Goal: Task Accomplishment & Management: Use online tool/utility

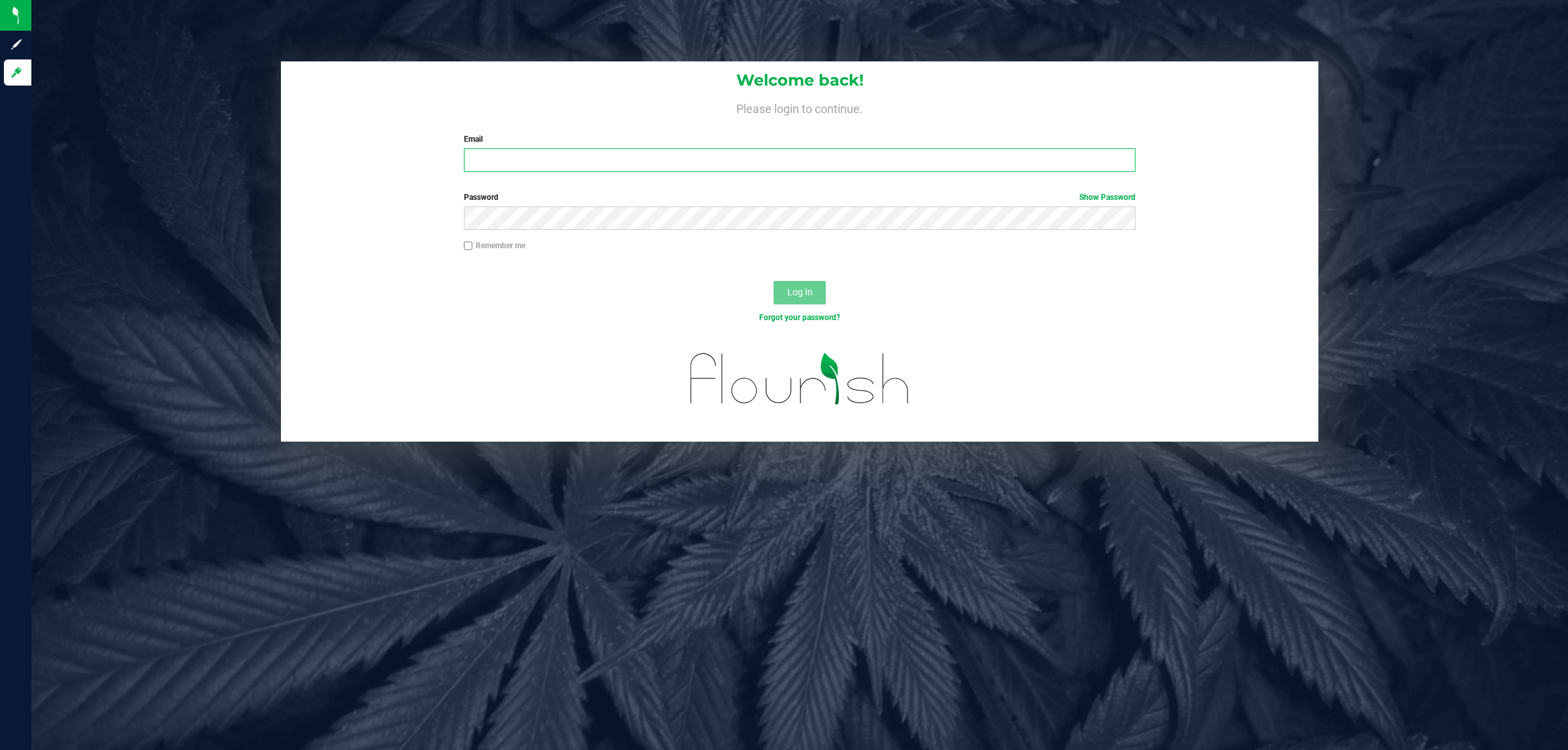
click at [492, 171] on input "Email" at bounding box center [800, 159] width 672 height 24
type input "[EMAIL_ADDRESS][DOMAIN_NAME]"
click at [773, 281] on button "Log In" at bounding box center [799, 292] width 52 height 24
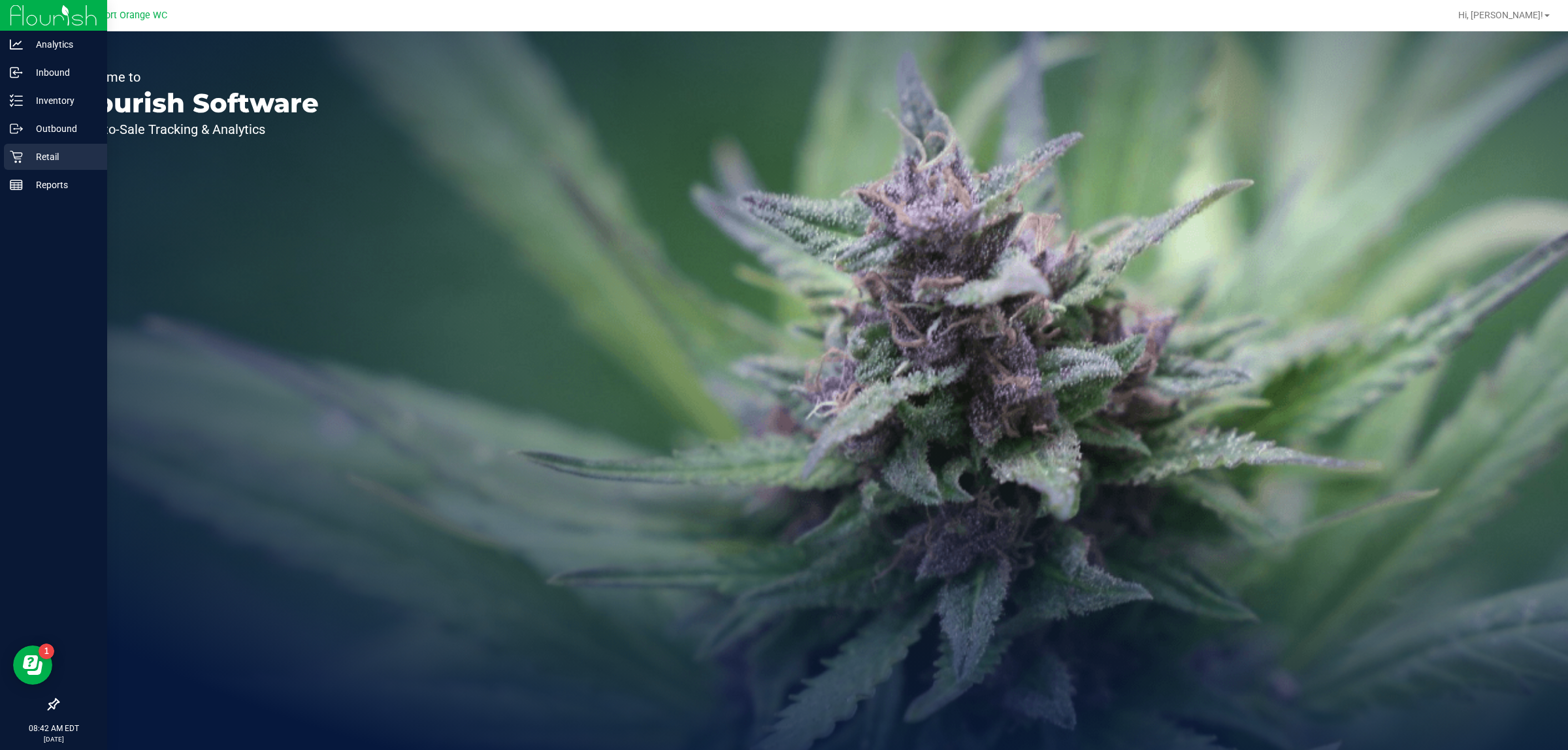
click at [21, 162] on icon at bounding box center [16, 157] width 13 height 13
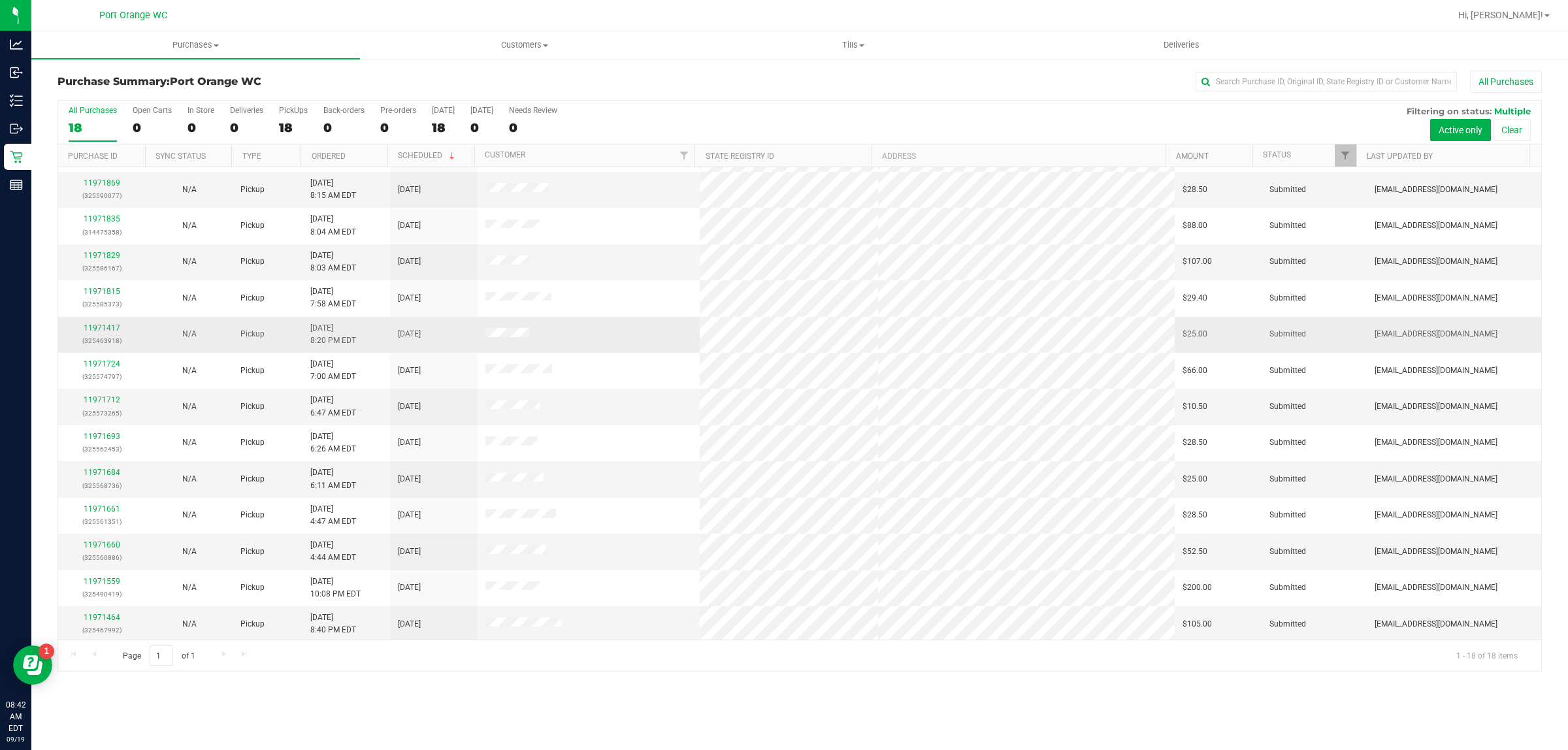
scroll to position [180, 0]
click at [96, 394] on link "11971712" at bounding box center [102, 399] width 37 height 9
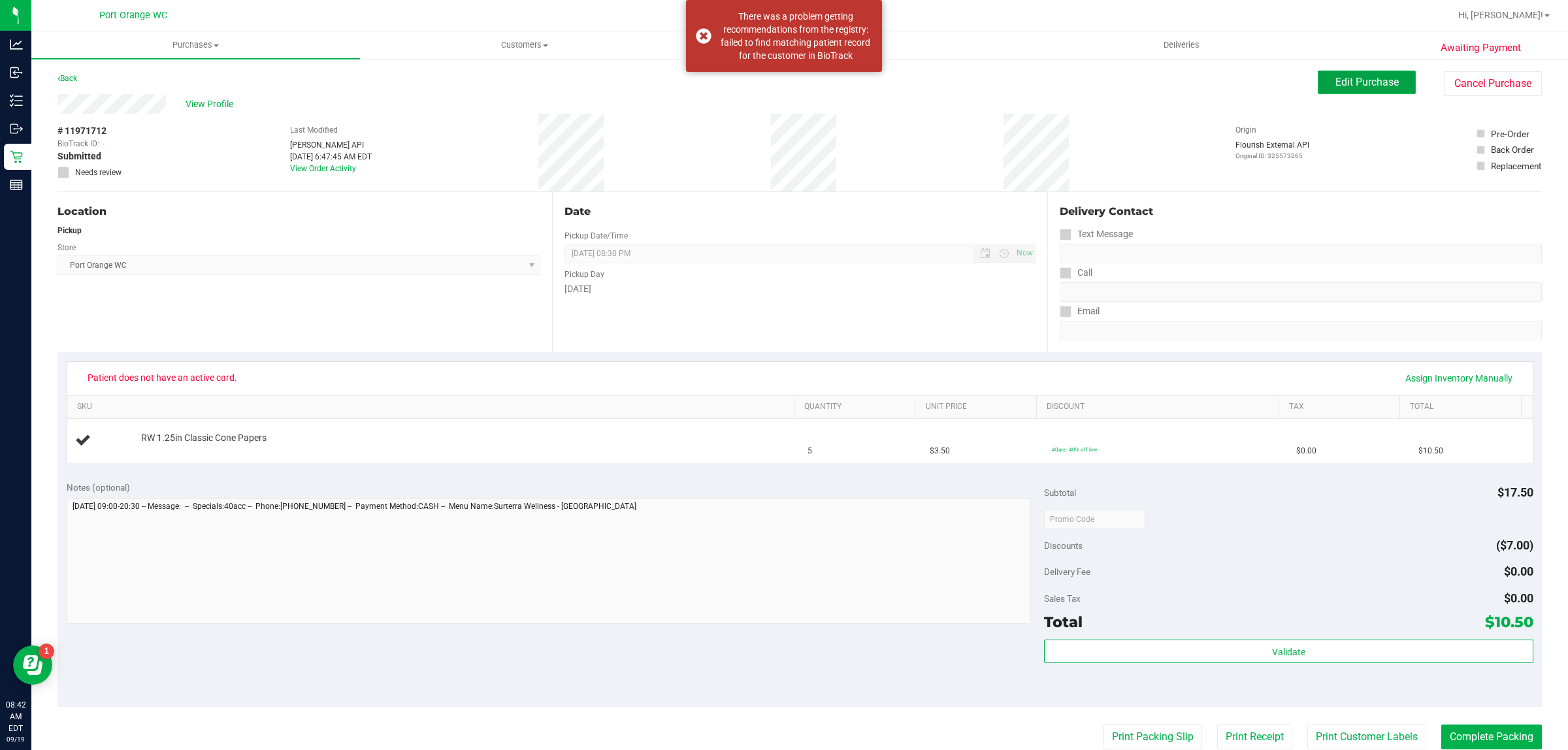
click at [1346, 77] on span "Edit Purchase" at bounding box center [1366, 81] width 63 height 12
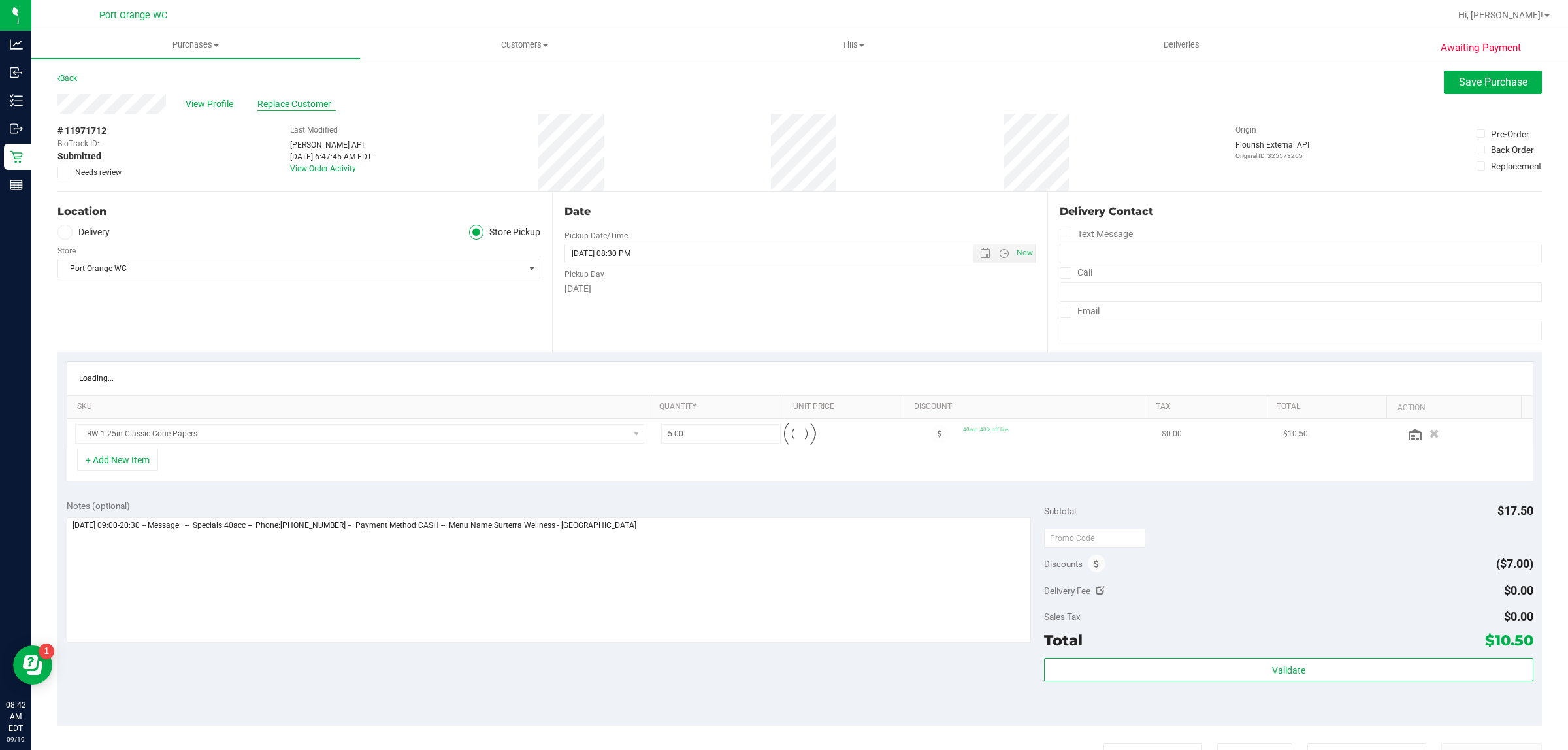
click at [302, 107] on span "Replace Customer" at bounding box center [296, 104] width 78 height 14
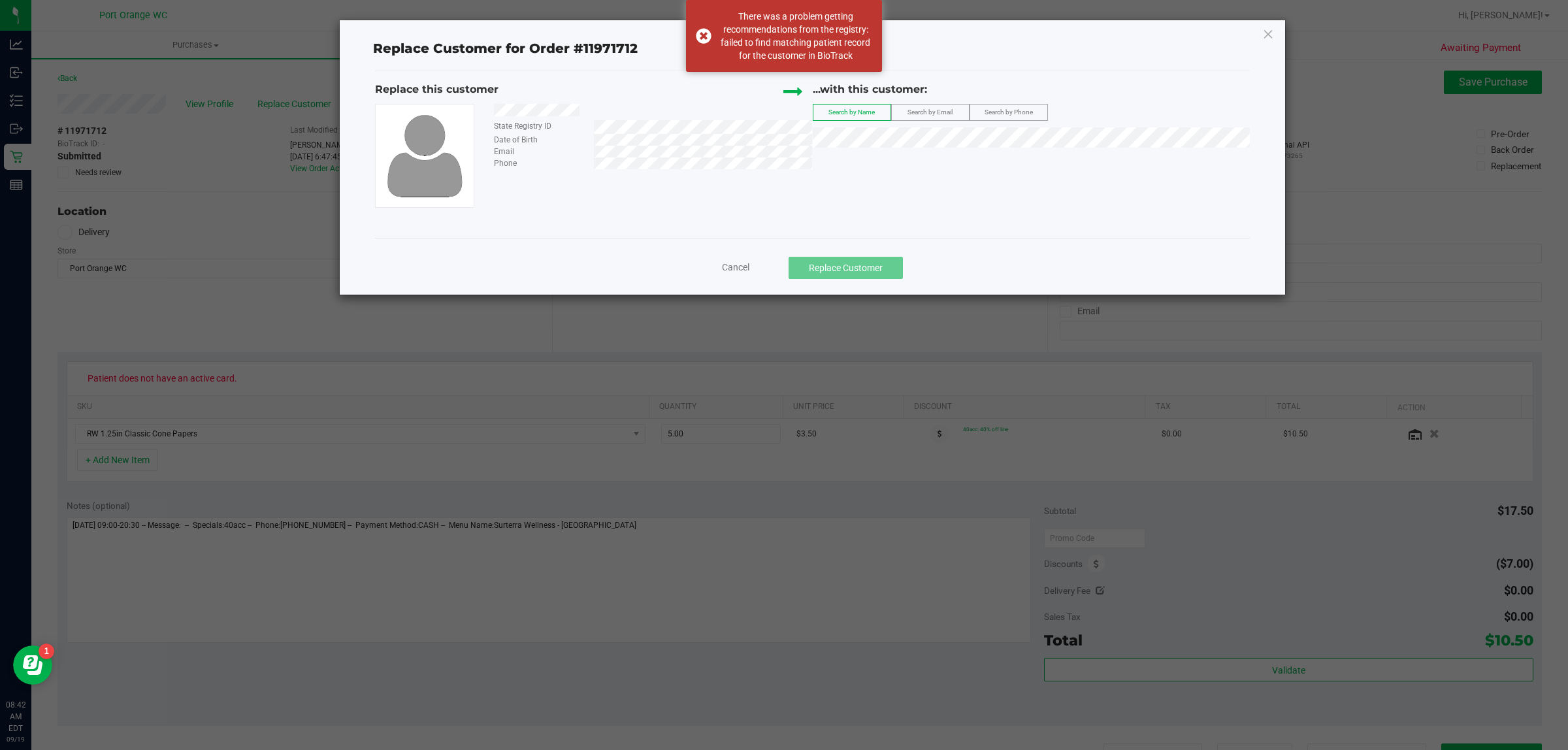
click at [952, 138] on div "Replace this customer State Registry ID Date of Birth Email Phone ...with this …" at bounding box center [812, 144] width 875 height 125
click at [869, 187] on div "Replace this customer State Registry ID Date of Birth Email Phone ...with this …" at bounding box center [812, 144] width 875 height 125
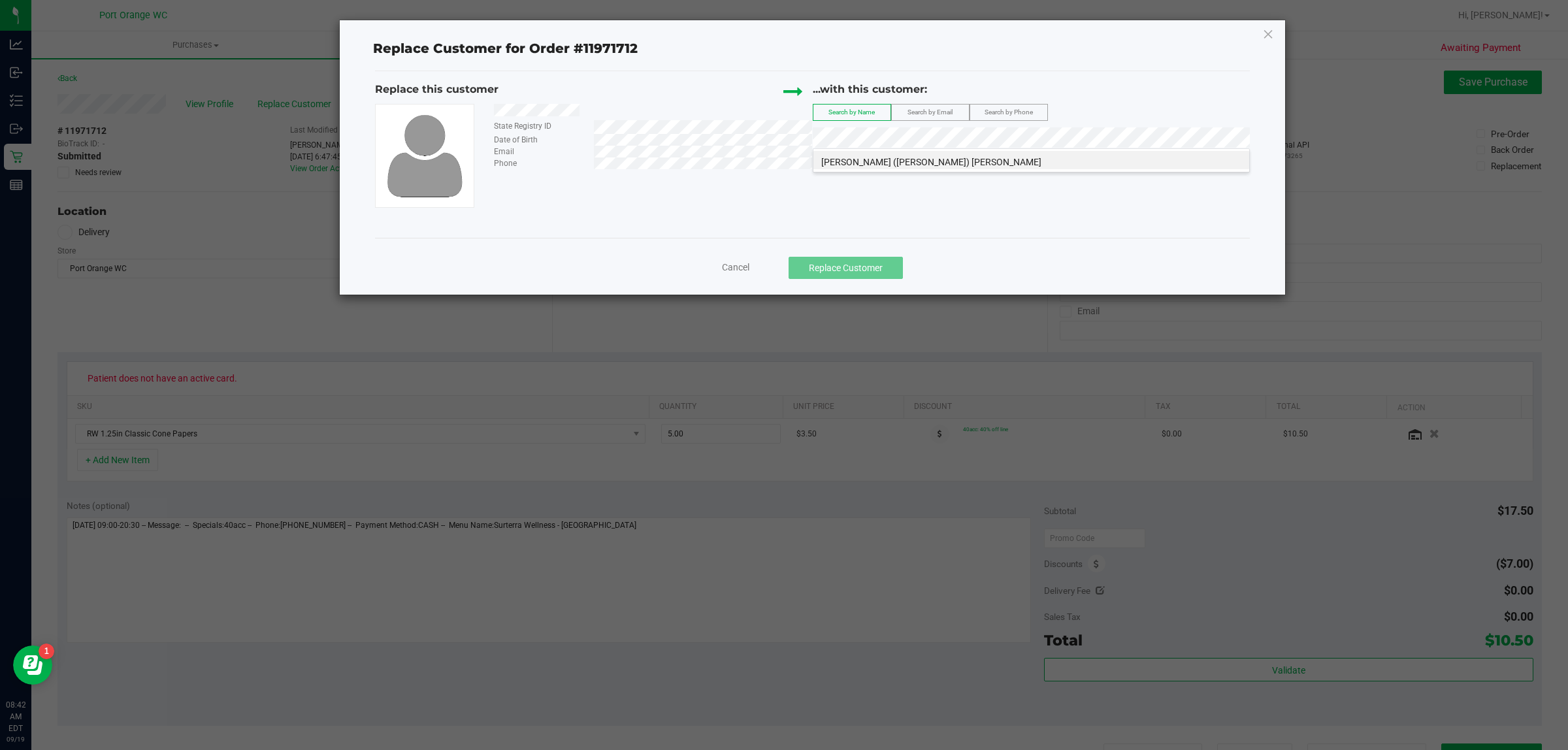
click at [915, 159] on span "[PERSON_NAME] ([PERSON_NAME]) [PERSON_NAME]" at bounding box center [931, 161] width 220 height 10
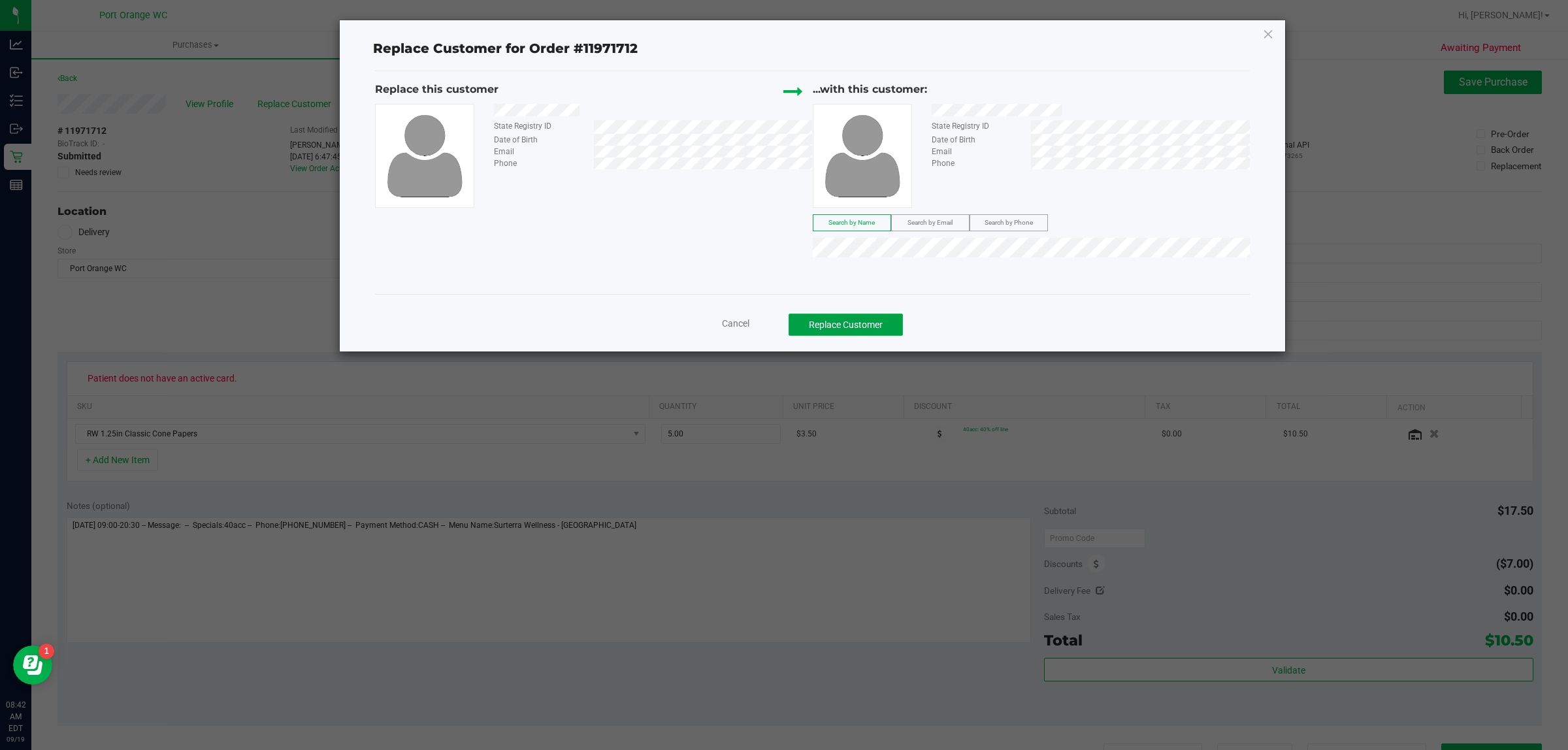
click at [854, 334] on button "Replace Customer" at bounding box center [845, 325] width 114 height 23
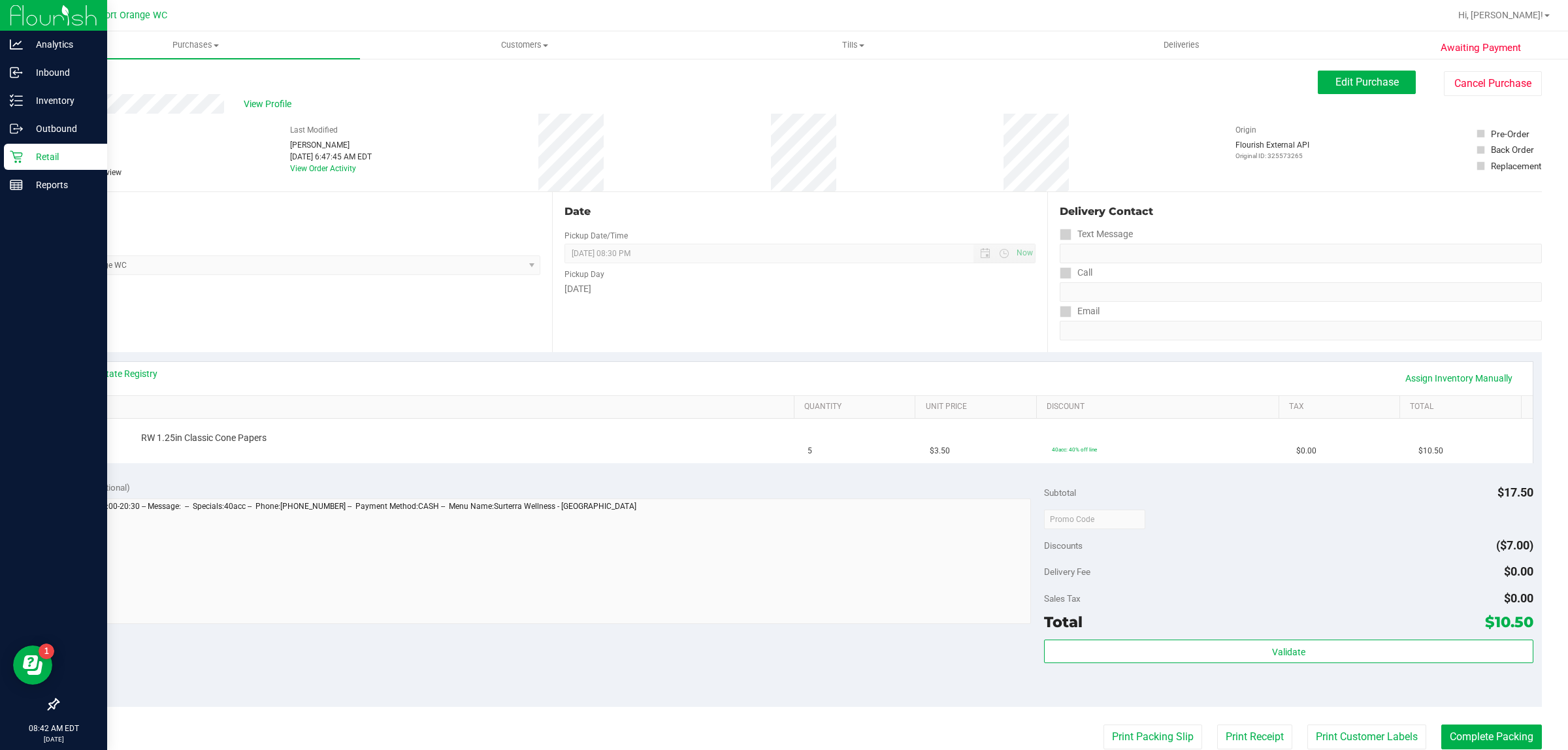
click at [57, 159] on p "Retail" at bounding box center [61, 156] width 78 height 16
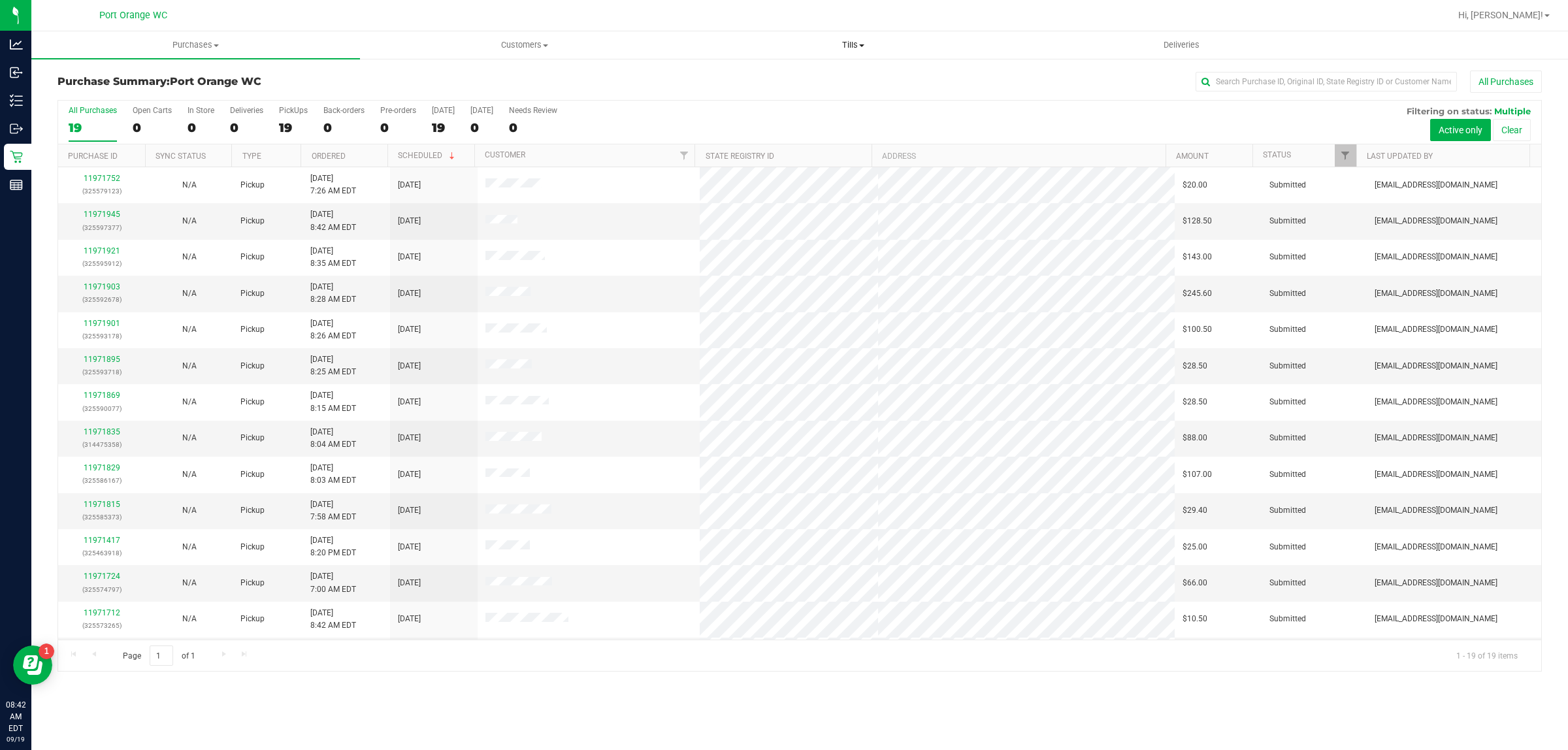
click at [856, 52] on uib-tab-heading "Tills Manage tills Reconcile e-payments" at bounding box center [852, 45] width 327 height 26
click at [818, 73] on li "Manage tills" at bounding box center [852, 79] width 329 height 16
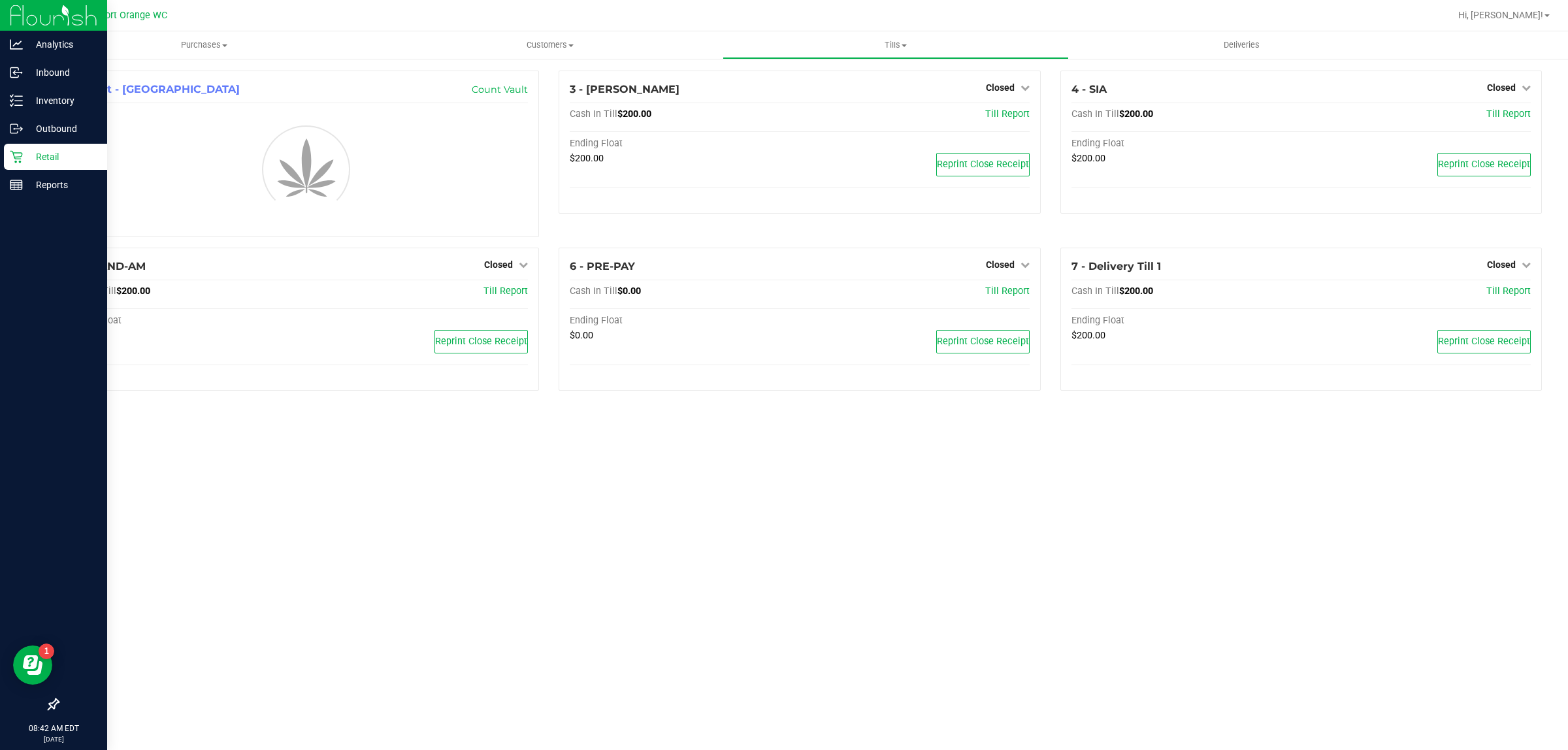
click at [31, 164] on p "Retail" at bounding box center [61, 156] width 78 height 16
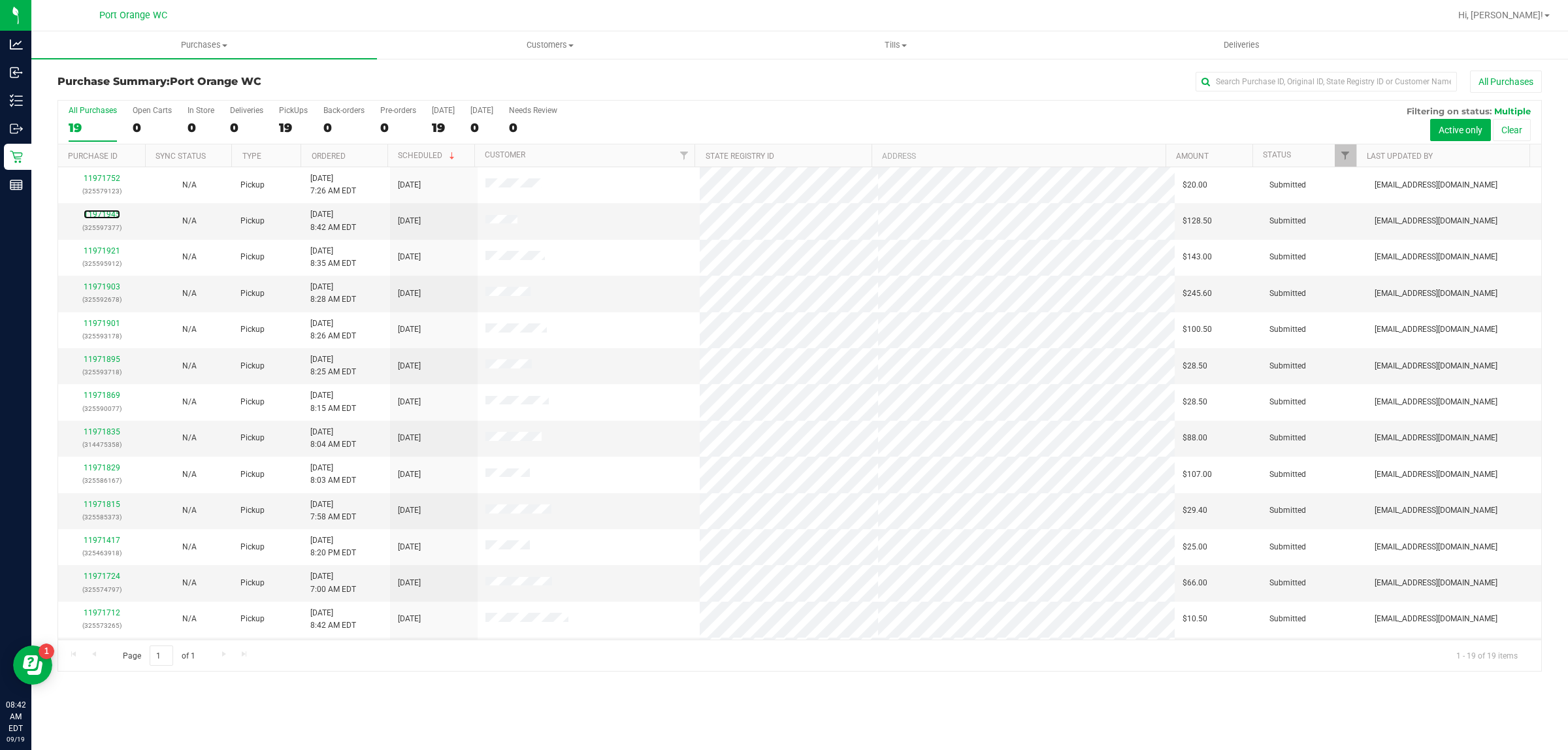
click at [110, 217] on link "11971945" at bounding box center [102, 215] width 37 height 9
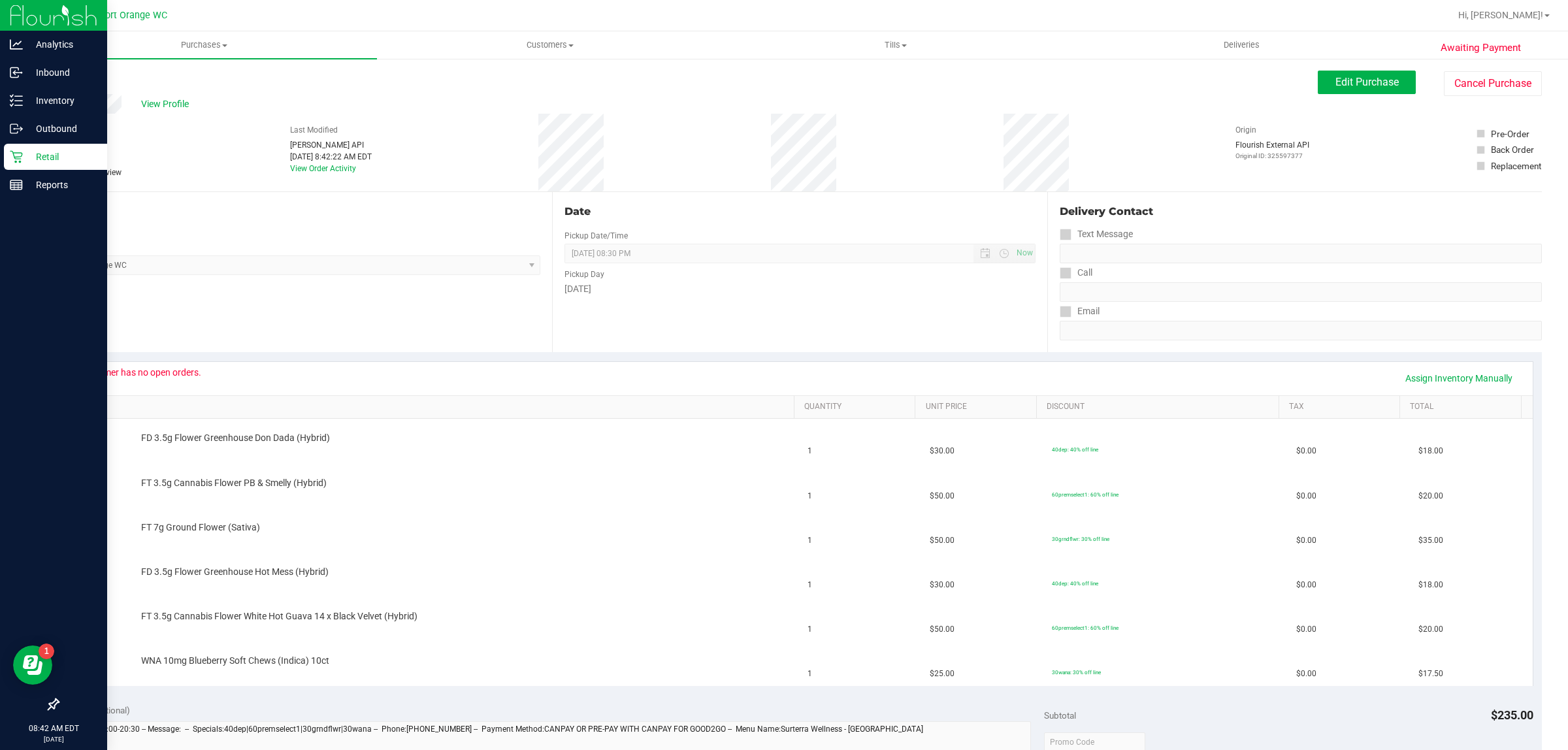
click at [10, 155] on icon at bounding box center [16, 157] width 13 height 13
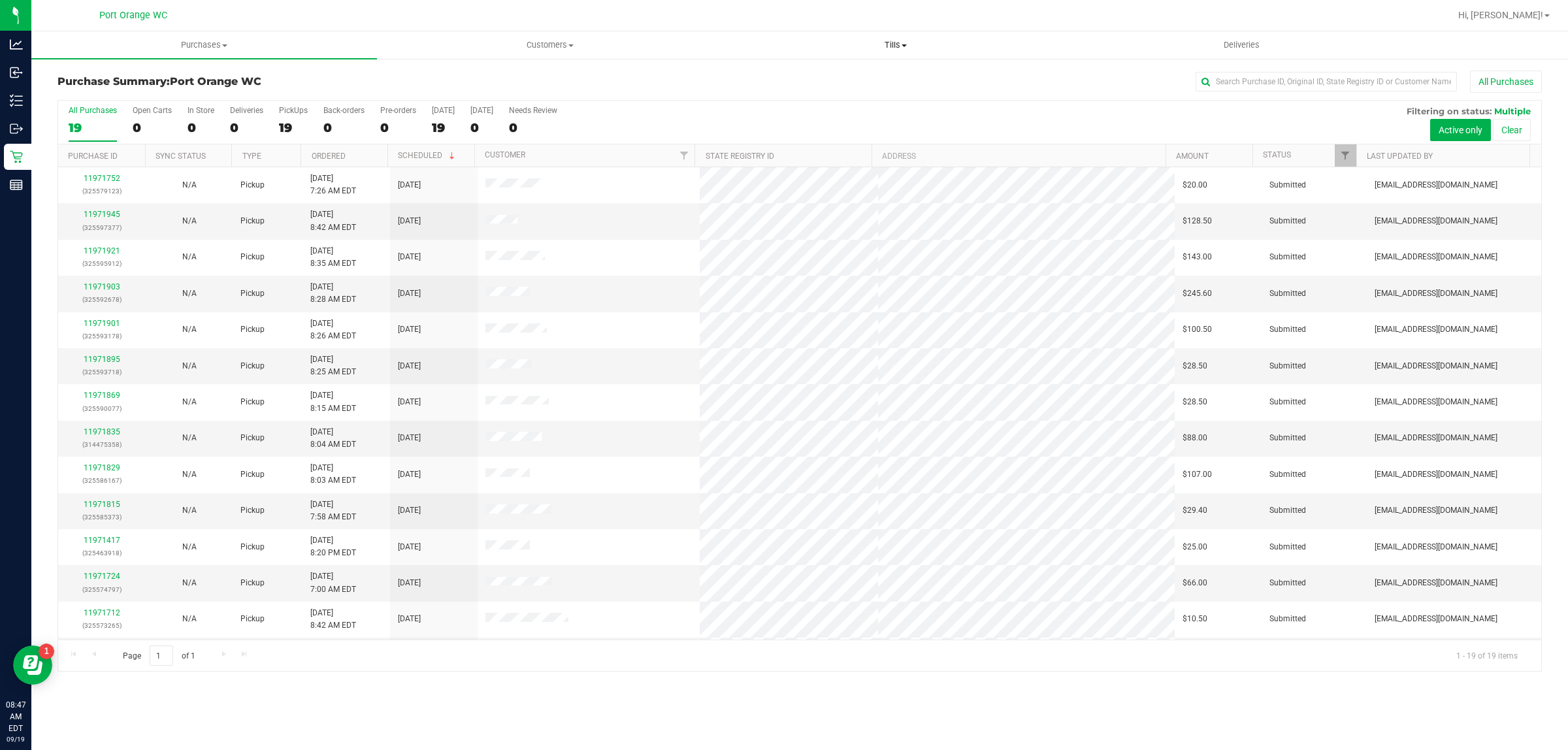
click at [863, 50] on span "Tills" at bounding box center [896, 45] width 345 height 11
click at [848, 76] on li "Manage tills" at bounding box center [895, 79] width 346 height 16
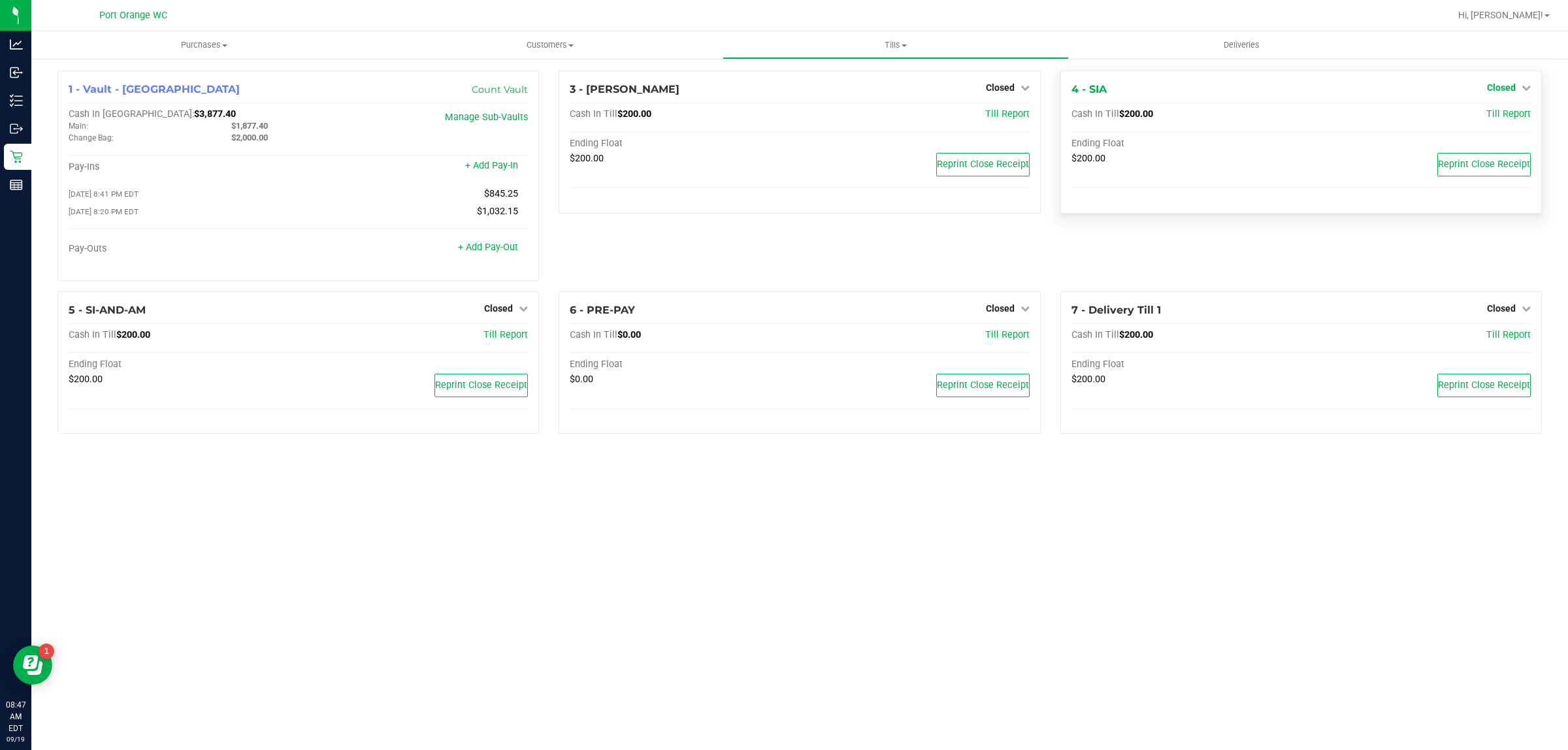
click at [1511, 86] on span "Closed" at bounding box center [1501, 87] width 29 height 10
click at [1495, 112] on link "Open Till" at bounding box center [1500, 115] width 35 height 10
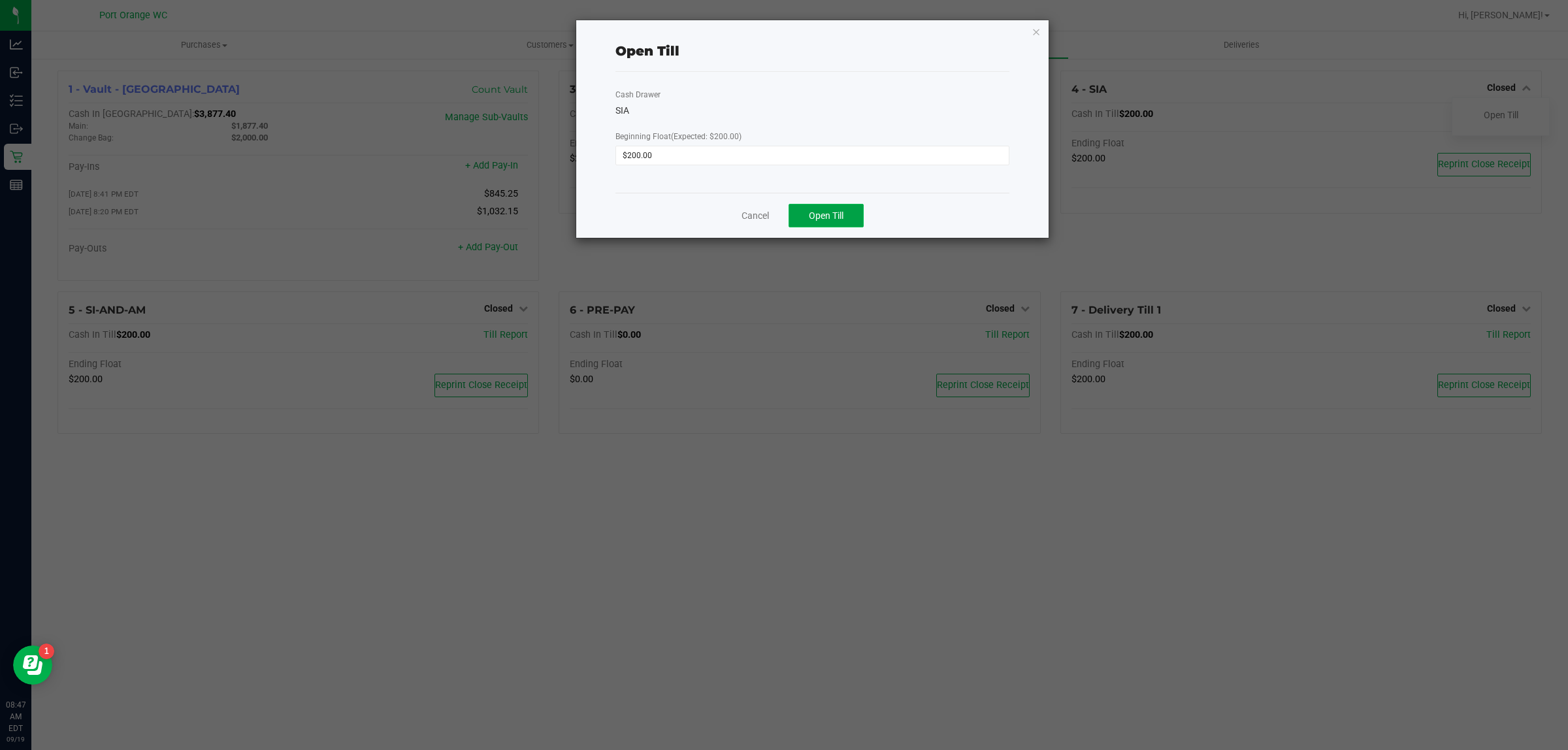
click at [820, 220] on span "Open Till" at bounding box center [826, 215] width 35 height 10
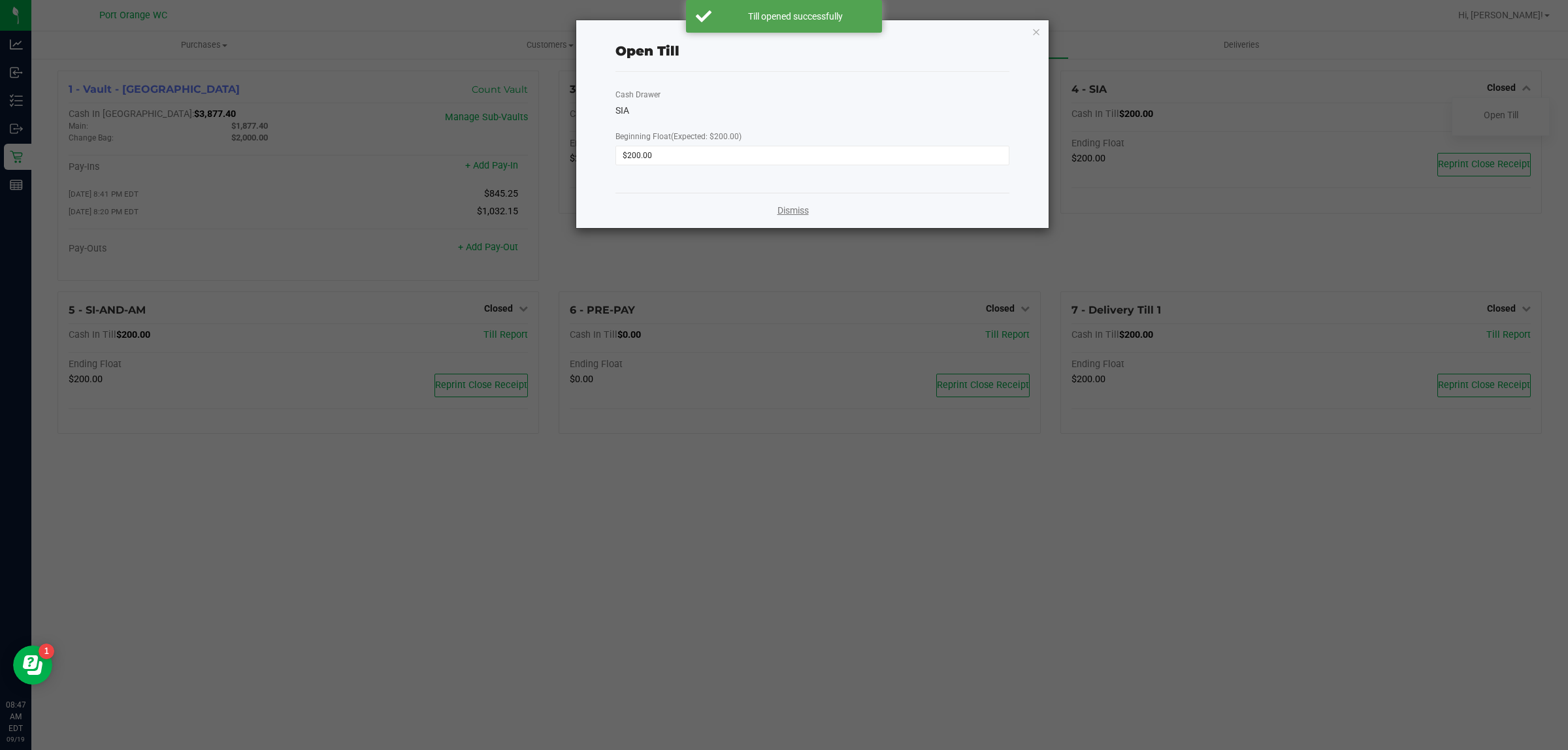
click at [778, 217] on link "Dismiss" at bounding box center [792, 210] width 31 height 14
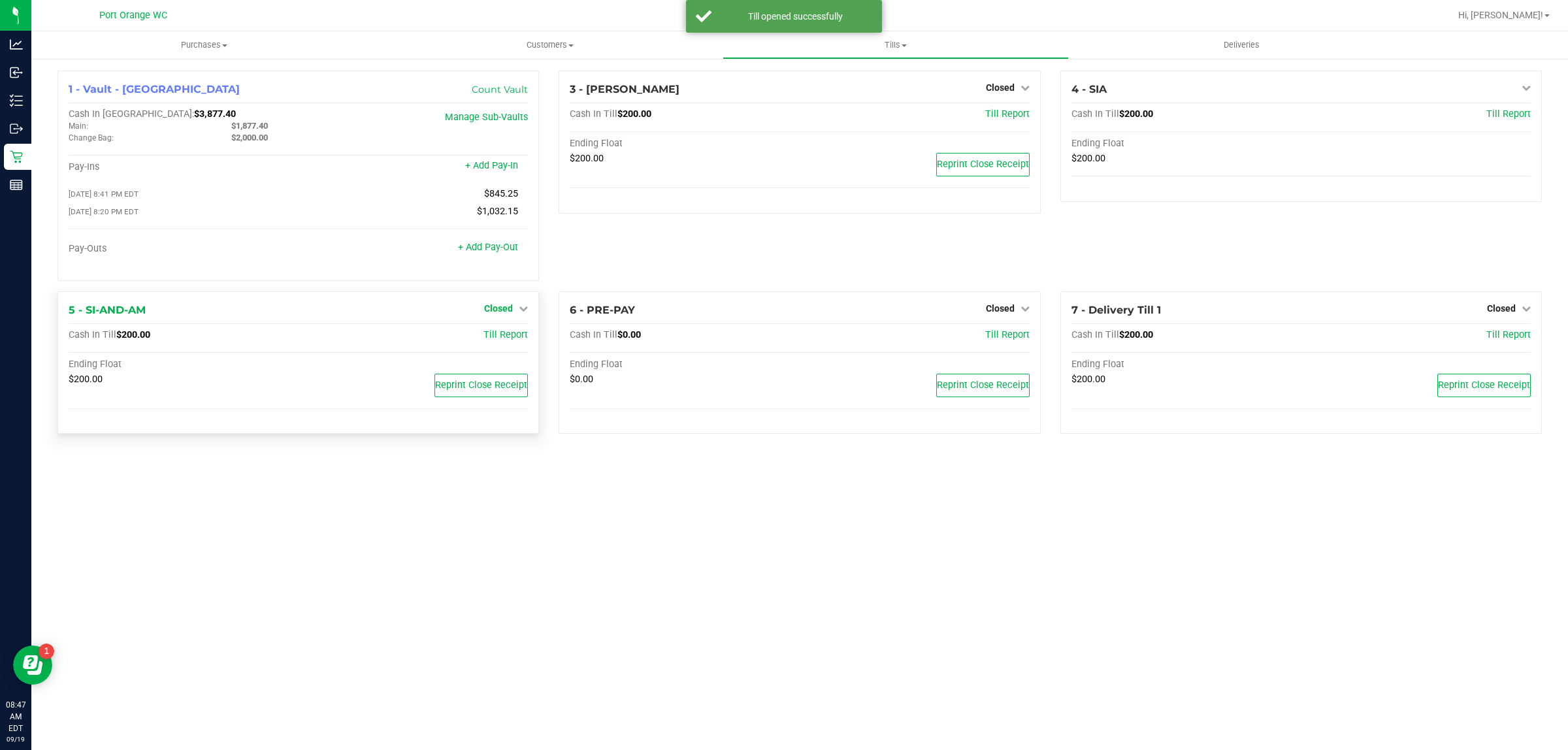
click at [502, 309] on span "Closed" at bounding box center [498, 308] width 29 height 10
click at [507, 334] on div "Open Till" at bounding box center [498, 334] width 97 height 16
click at [509, 340] on link "Open Till" at bounding box center [497, 334] width 35 height 10
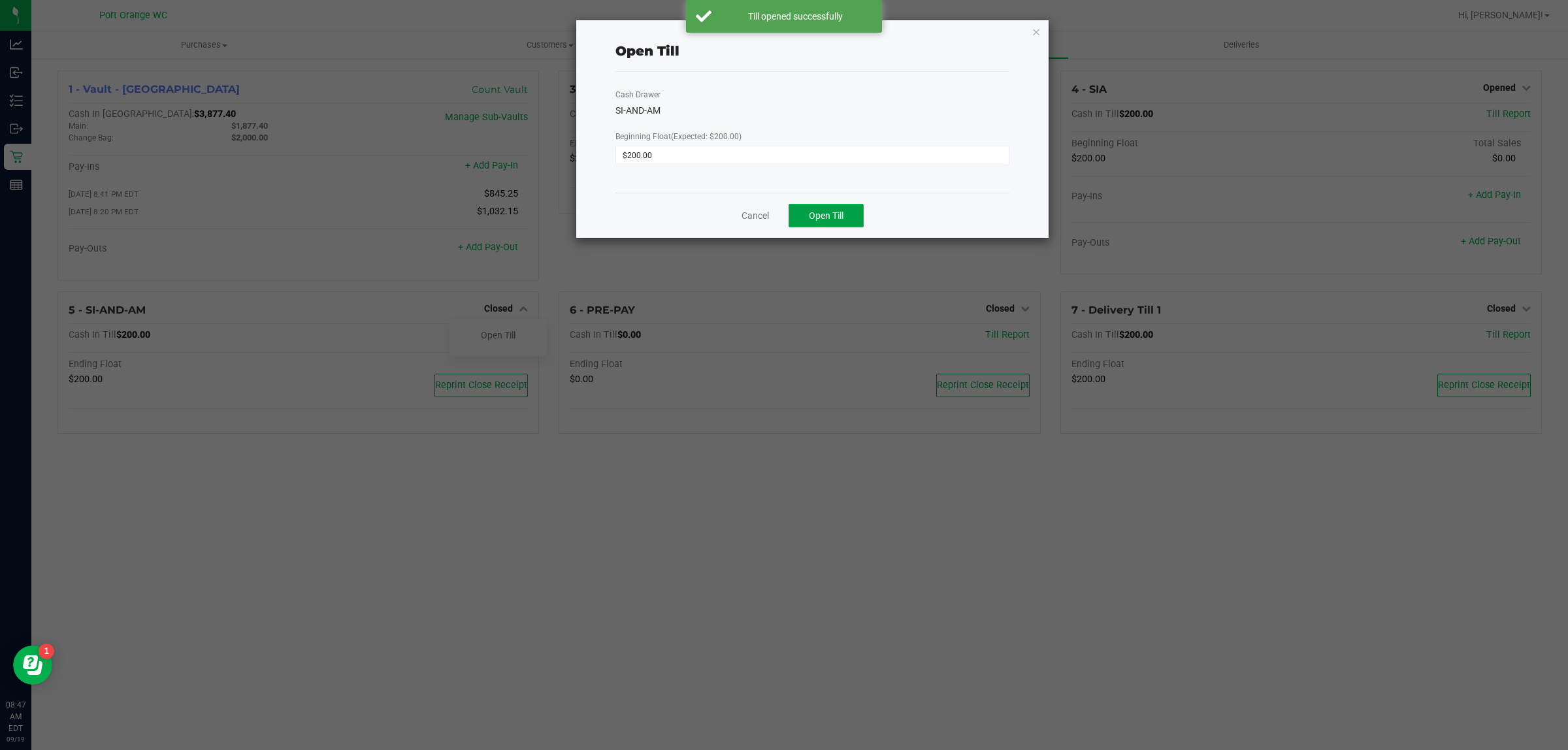
click at [824, 220] on span "Open Till" at bounding box center [826, 215] width 35 height 10
click at [785, 214] on link "Dismiss" at bounding box center [792, 210] width 31 height 14
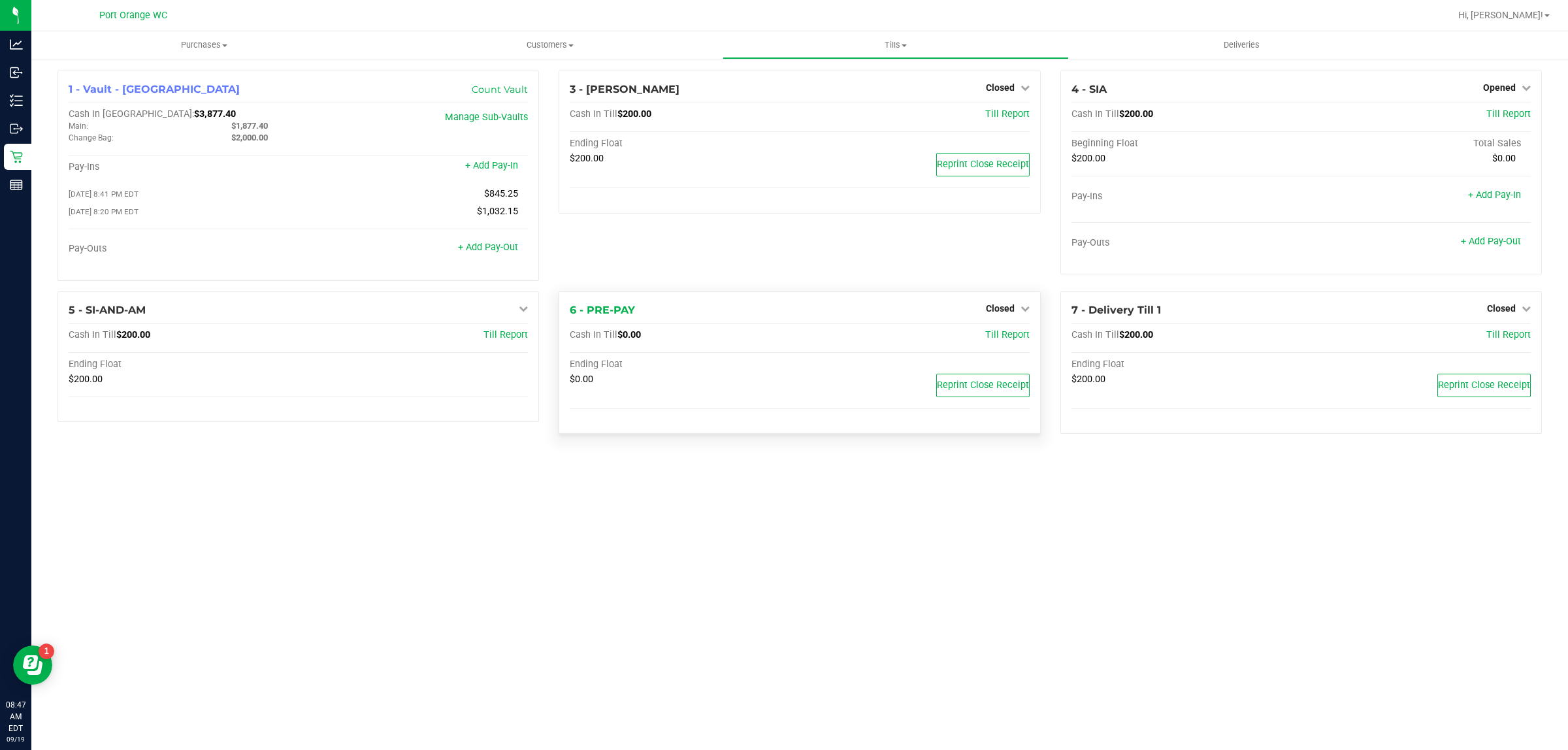
drag, startPoint x: 1014, startPoint y: 324, endPoint x: 1012, endPoint y: 316, distance: 8.2
click at [1014, 323] on div "6 - PRE-PAY Closed Open Till Cash In Till $0.00 Till Report Ending Float $0.00 …" at bounding box center [799, 363] width 481 height 143
click at [1011, 313] on span "Closed" at bounding box center [1000, 308] width 29 height 10
click at [1007, 338] on link "Open Till" at bounding box center [999, 334] width 35 height 10
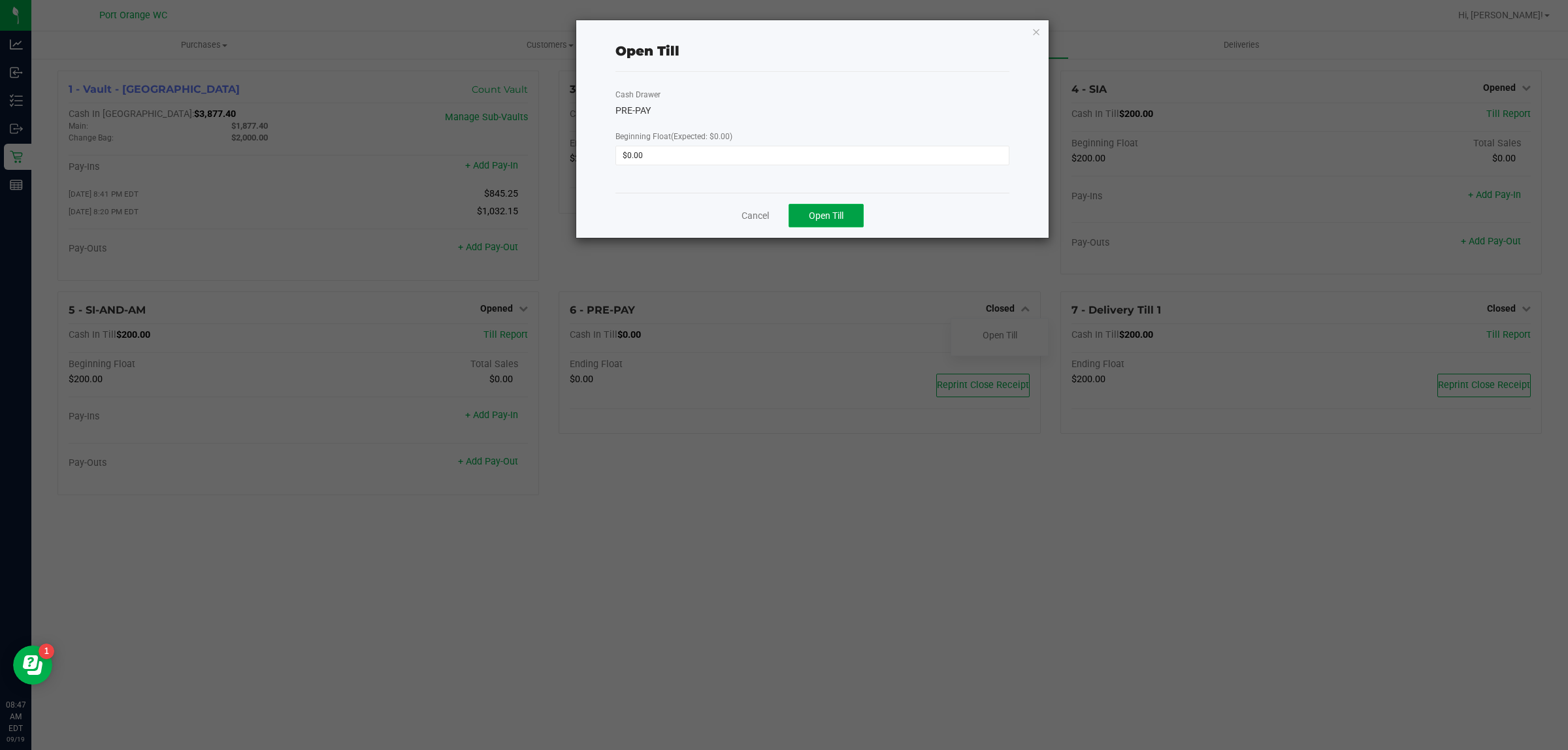
click at [820, 218] on span "Open Till" at bounding box center [826, 215] width 35 height 10
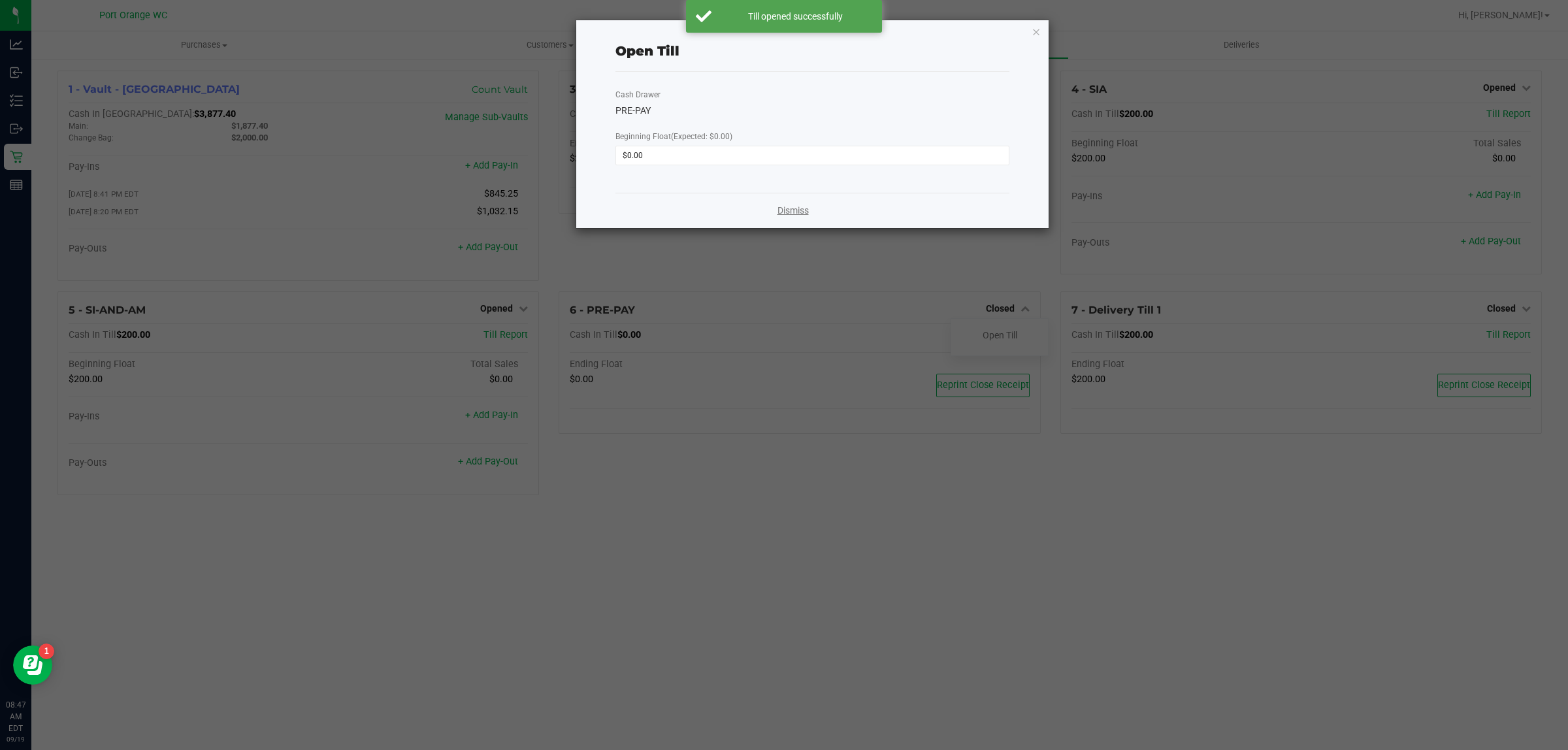
click at [795, 212] on link "Dismiss" at bounding box center [792, 210] width 31 height 14
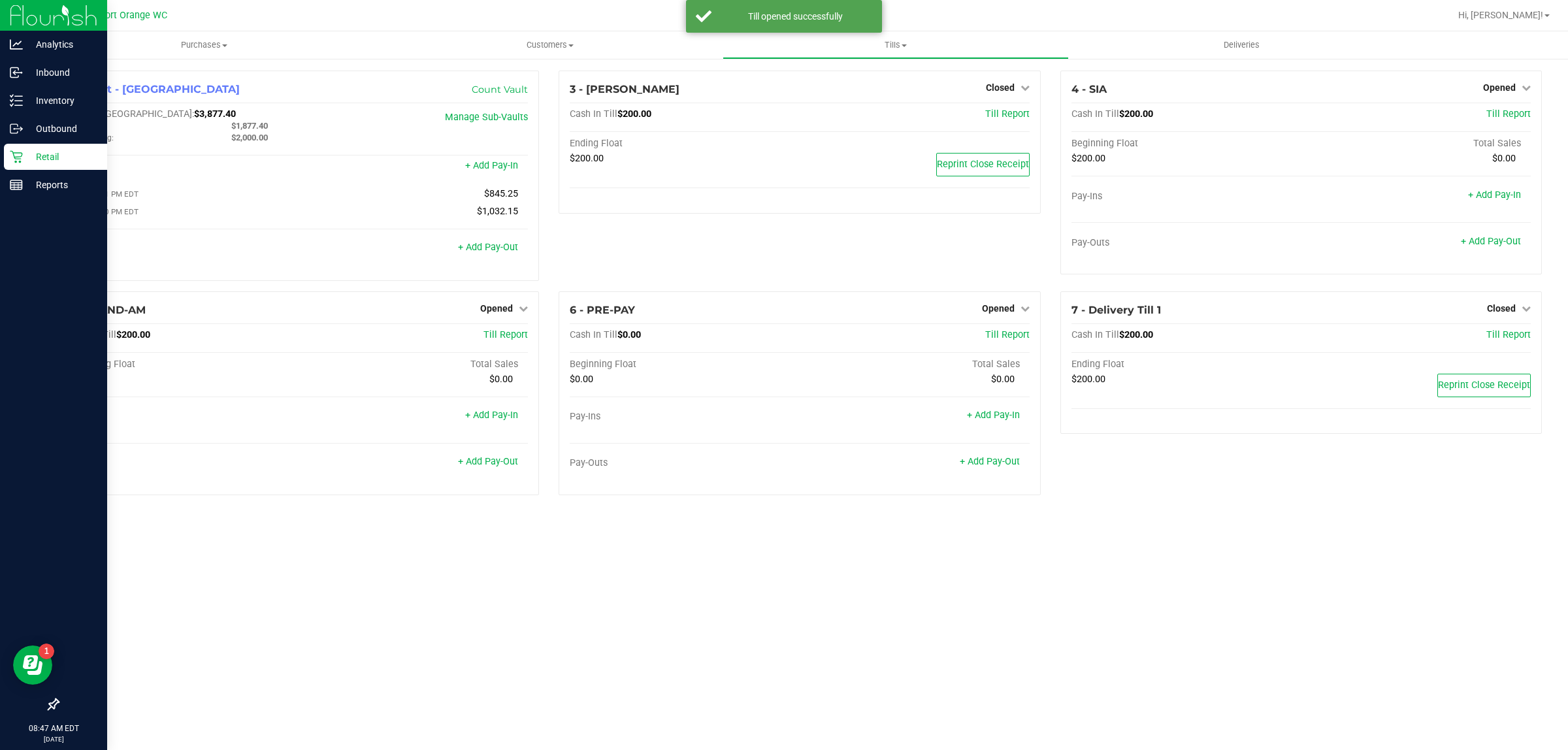
click at [13, 153] on icon at bounding box center [15, 156] width 12 height 12
